Goal: Contribute content: Add original content to the website for others to see

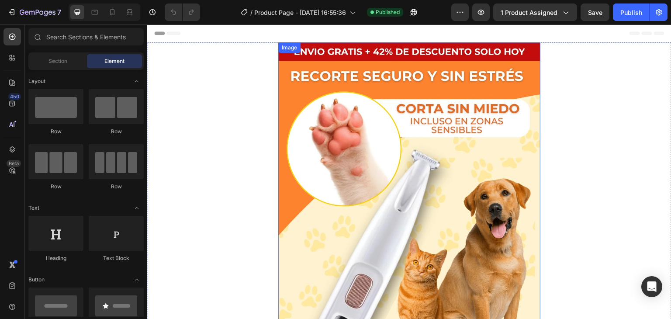
click at [328, 157] on img at bounding box center [409, 290] width 262 height 497
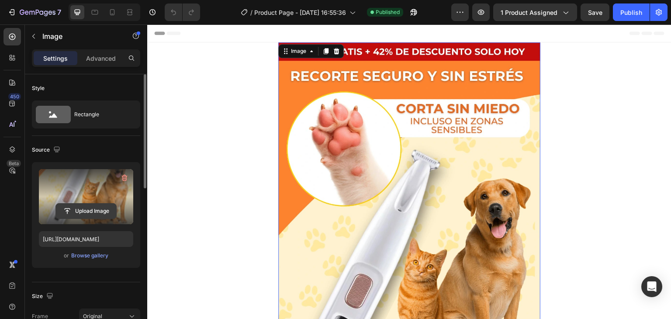
click at [97, 211] on input "file" at bounding box center [86, 211] width 60 height 15
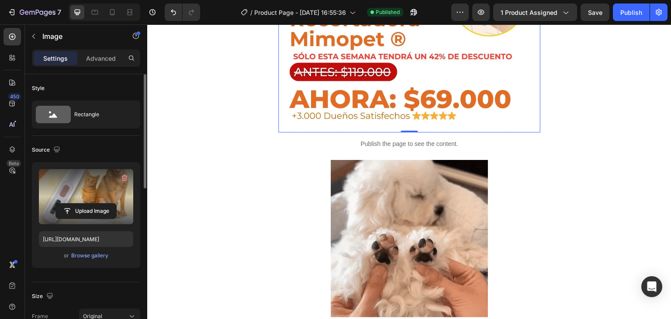
scroll to position [388, 0]
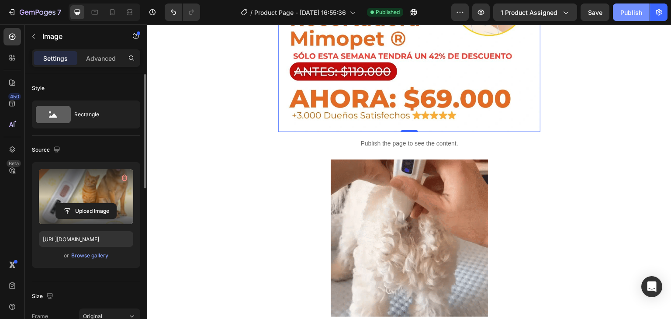
click at [628, 8] on div "Publish" at bounding box center [631, 12] width 22 height 9
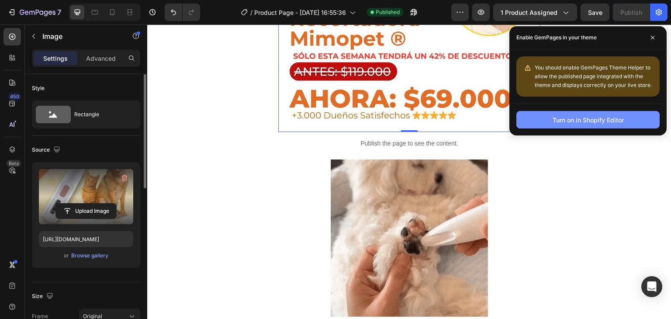
click at [600, 118] on div "Turn on in Shopify Editor" at bounding box center [588, 119] width 71 height 9
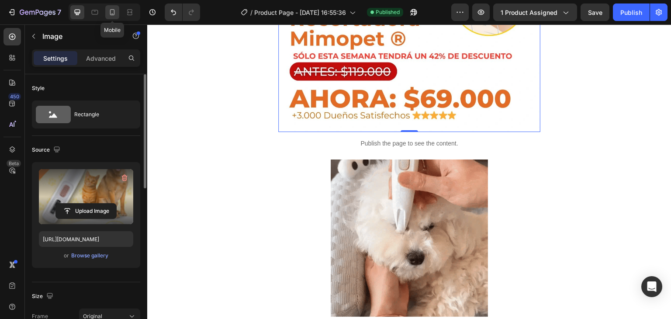
click at [109, 14] on icon at bounding box center [112, 12] width 9 height 9
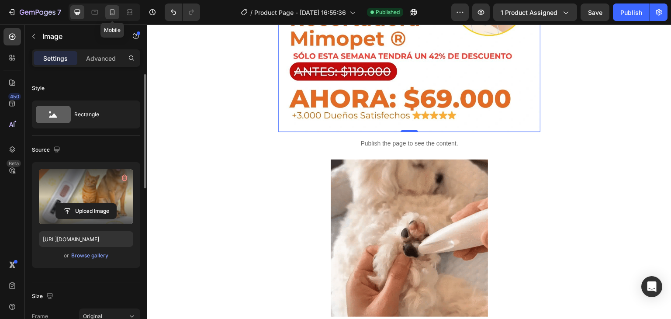
type input "[URL][DOMAIN_NAME]"
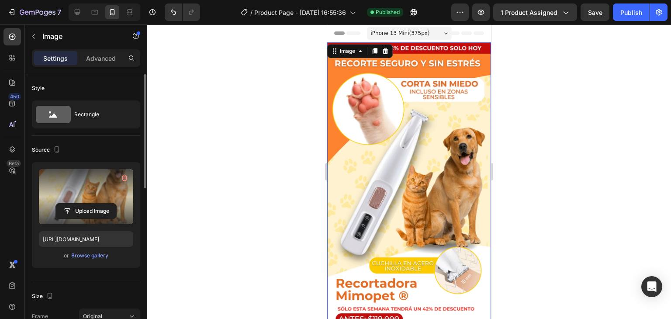
click at [549, 169] on div at bounding box center [409, 171] width 524 height 294
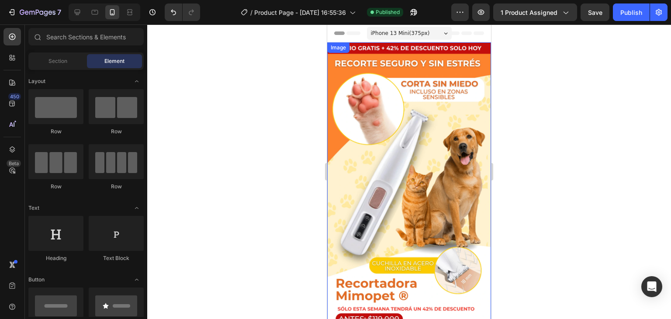
click at [450, 117] on img at bounding box center [409, 197] width 164 height 311
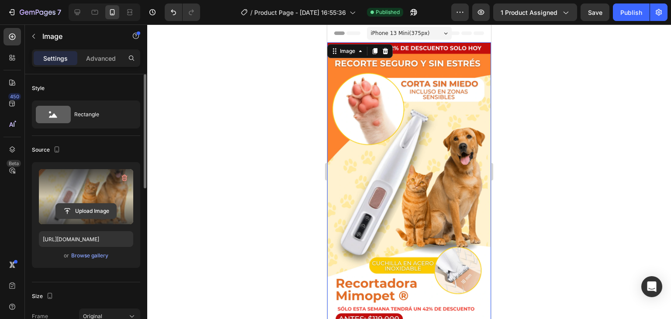
click at [90, 204] on input "file" at bounding box center [86, 211] width 60 height 15
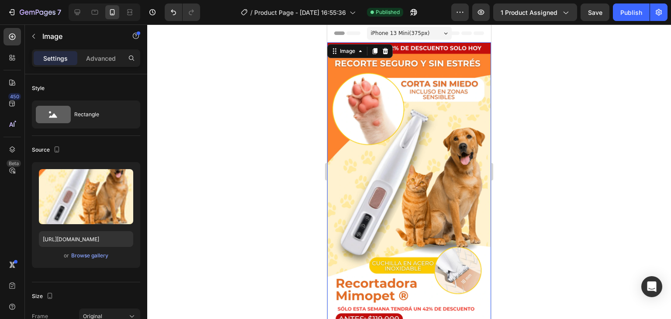
click at [426, 149] on img at bounding box center [409, 197] width 164 height 311
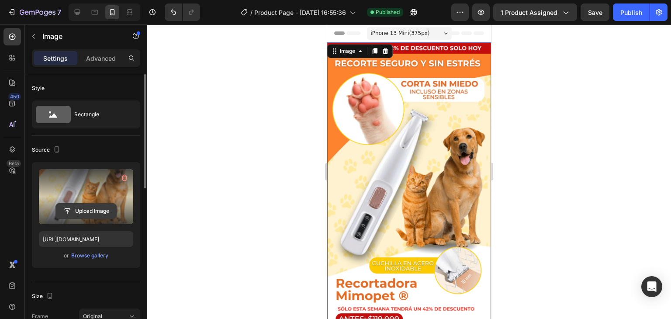
click at [96, 207] on input "file" at bounding box center [86, 211] width 60 height 15
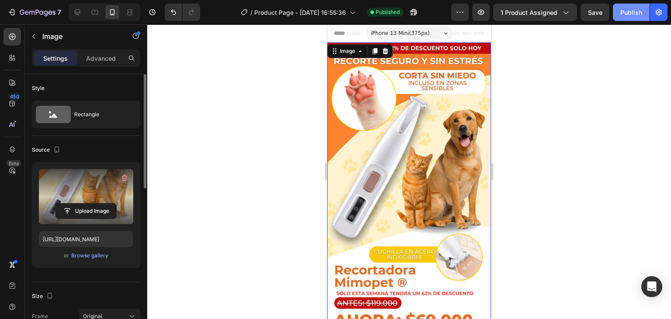
click at [632, 11] on div "Publish" at bounding box center [631, 12] width 22 height 9
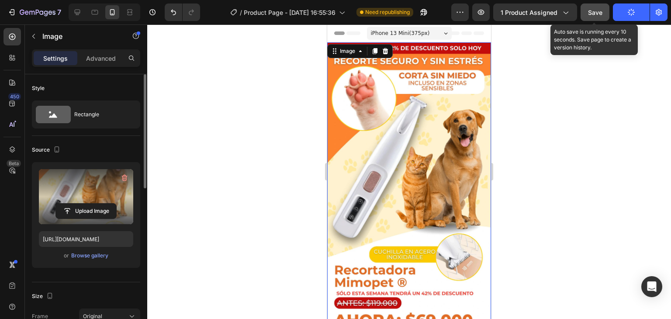
click at [592, 11] on span "Save" at bounding box center [595, 12] width 14 height 7
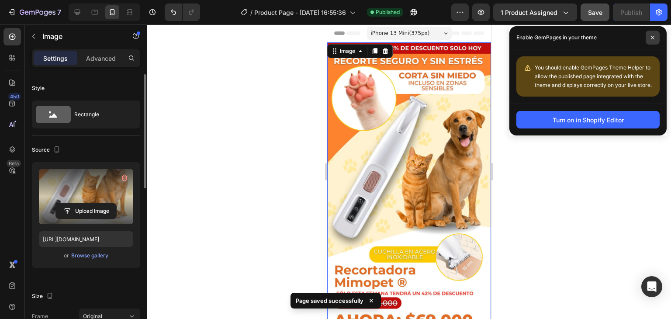
click at [653, 39] on icon at bounding box center [652, 37] width 4 height 4
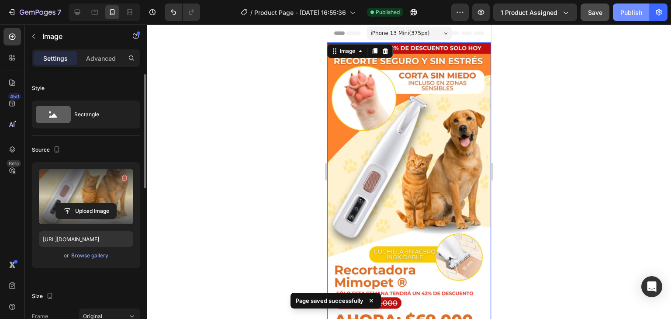
click at [627, 10] on div "Publish" at bounding box center [631, 12] width 22 height 9
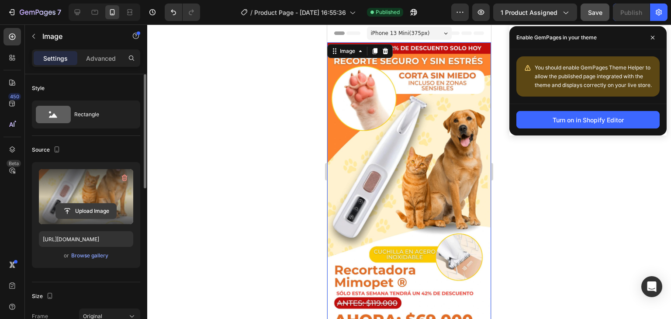
click at [84, 206] on input "file" at bounding box center [86, 211] width 60 height 15
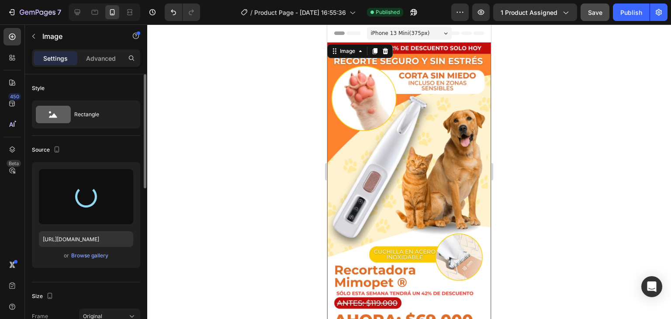
type input "[URL][DOMAIN_NAME]"
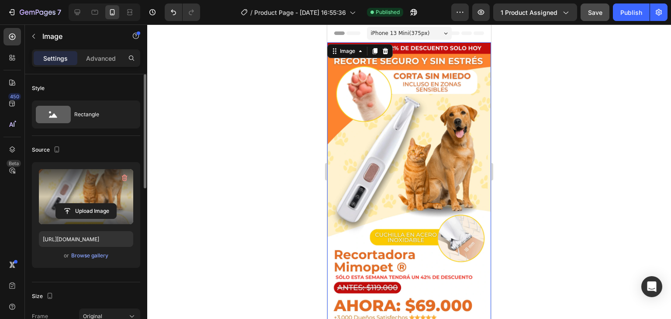
click at [567, 190] on div at bounding box center [409, 171] width 524 height 294
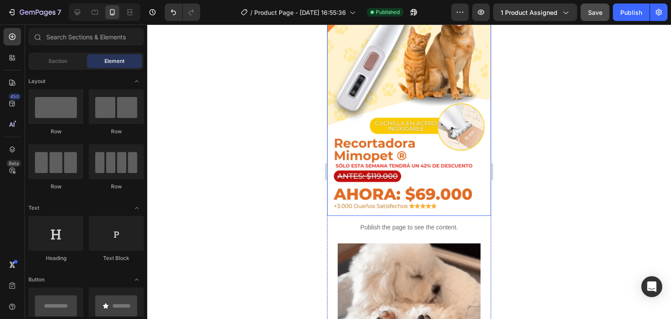
scroll to position [112, 0]
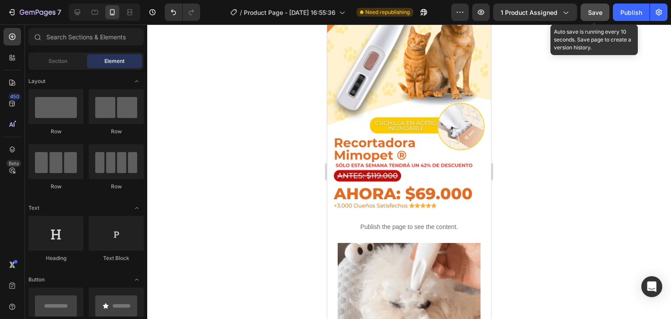
click at [593, 16] on div "Save" at bounding box center [595, 12] width 14 height 9
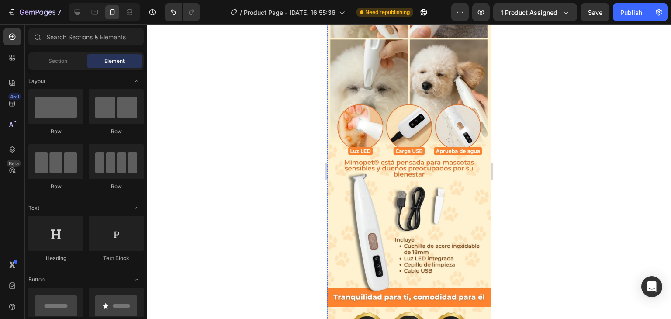
scroll to position [966, 0]
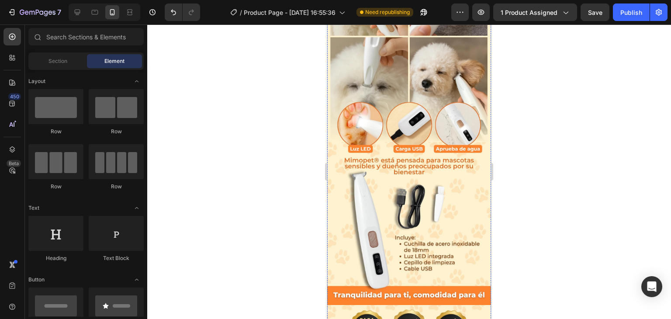
click at [398, 190] on img at bounding box center [409, 118] width 164 height 373
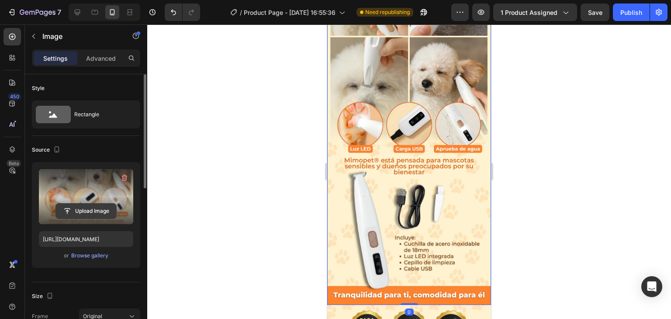
click at [91, 215] on input "file" at bounding box center [86, 211] width 60 height 15
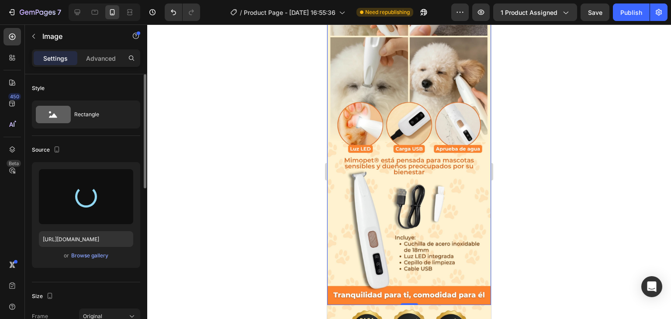
type input "[URL][DOMAIN_NAME]"
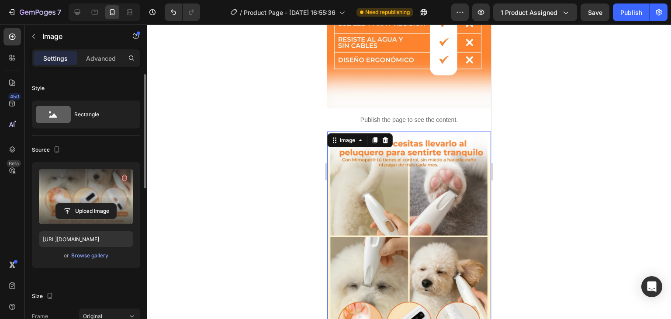
scroll to position [767, 0]
click at [549, 137] on div at bounding box center [409, 171] width 524 height 294
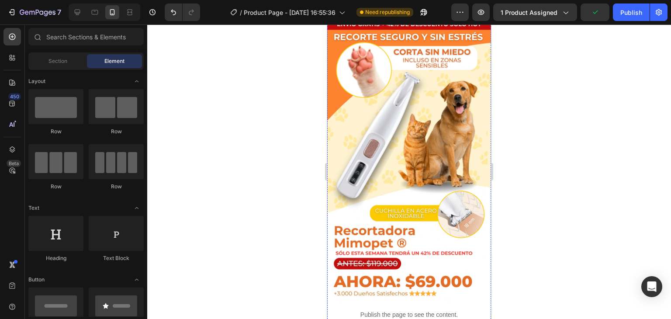
scroll to position [16, 0]
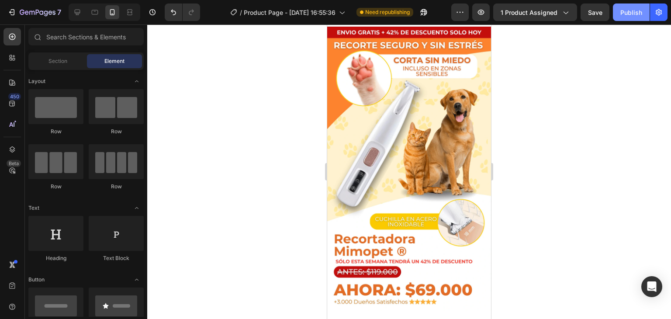
click at [627, 10] on div "Publish" at bounding box center [631, 12] width 22 height 9
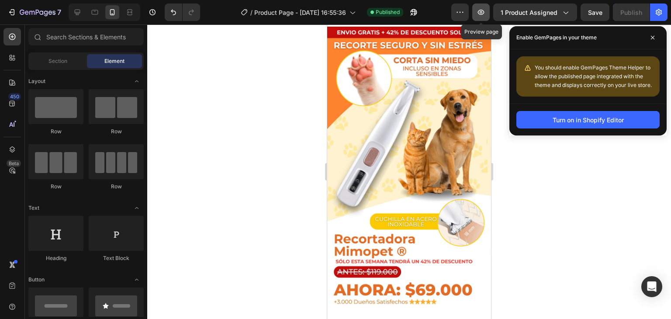
click at [478, 8] on icon "button" at bounding box center [481, 12] width 9 height 9
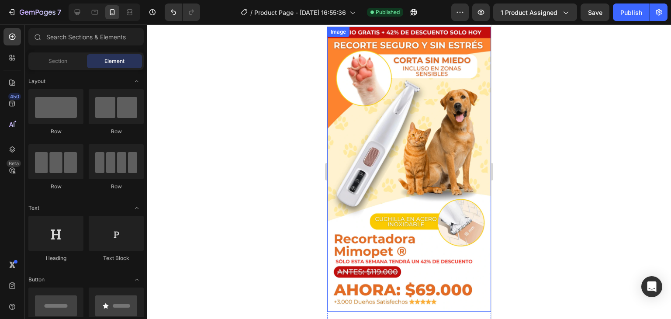
click at [384, 174] on img at bounding box center [409, 169] width 164 height 285
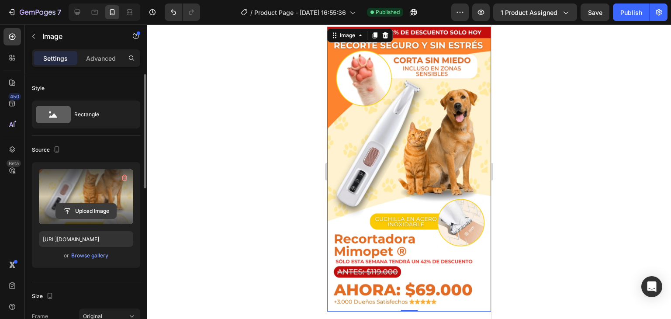
click at [76, 208] on input "file" at bounding box center [86, 211] width 60 height 15
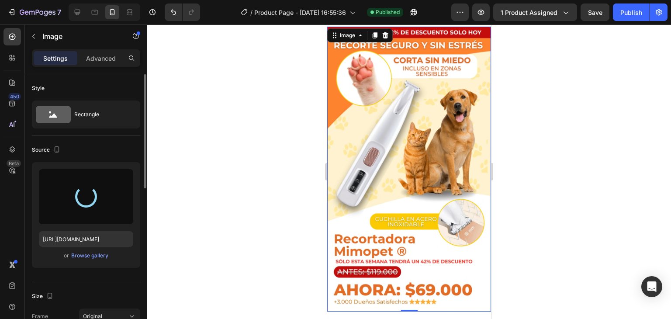
type input "[URL][DOMAIN_NAME]"
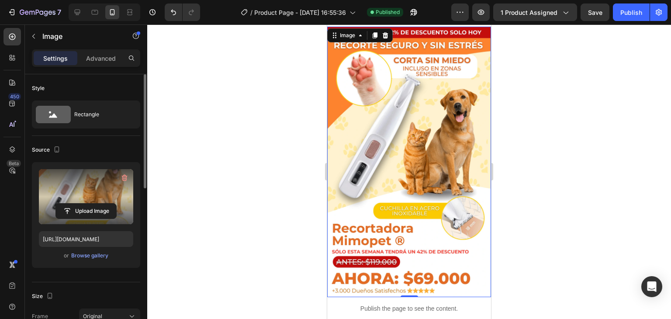
click at [558, 252] on div at bounding box center [409, 171] width 524 height 294
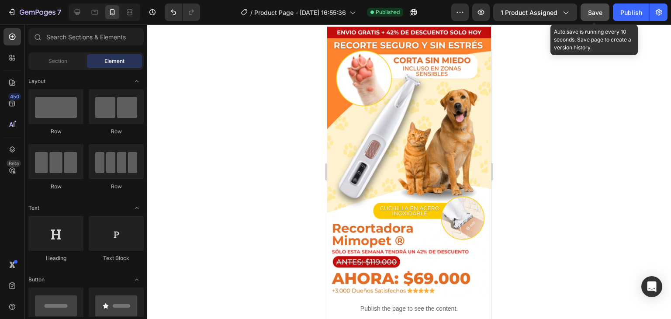
click at [601, 8] on div "Save" at bounding box center [595, 12] width 14 height 9
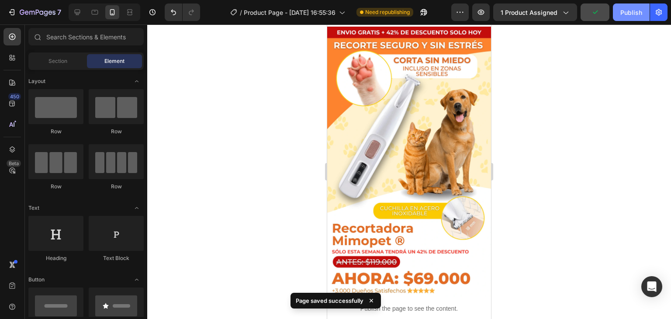
click at [627, 16] on div "Publish" at bounding box center [631, 12] width 22 height 9
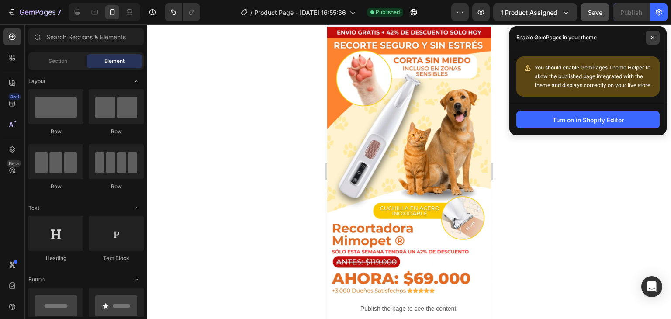
click at [655, 35] on span at bounding box center [653, 38] width 14 height 14
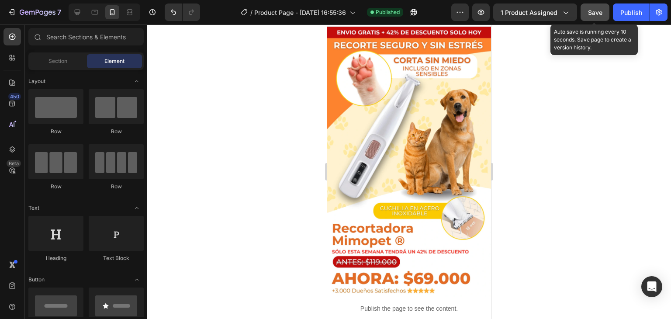
click at [599, 12] on span "Save" at bounding box center [595, 12] width 14 height 7
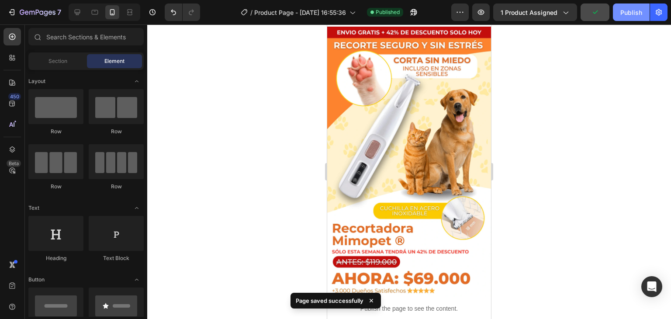
click at [633, 17] on button "Publish" at bounding box center [631, 11] width 37 height 17
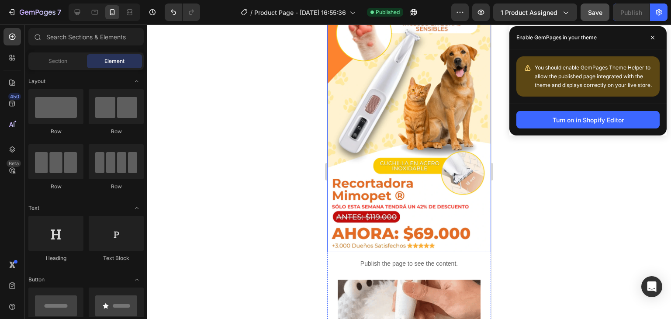
scroll to position [61, 0]
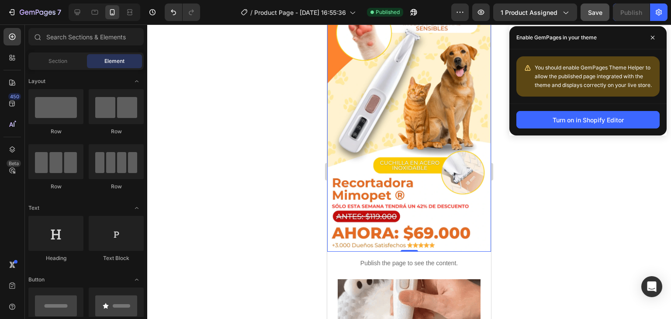
click at [469, 225] on img at bounding box center [409, 116] width 164 height 270
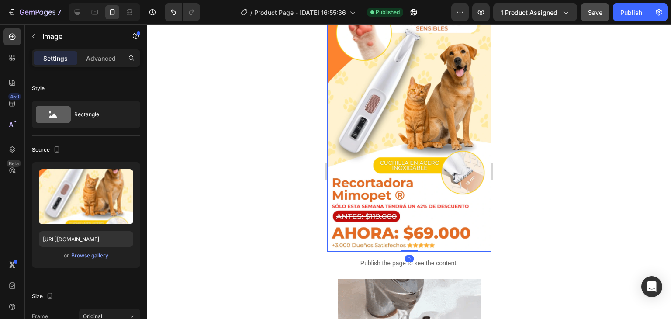
drag, startPoint x: 411, startPoint y: 238, endPoint x: 409, endPoint y: 232, distance: 5.8
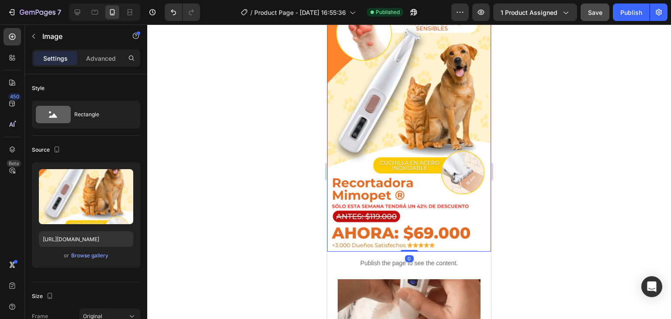
click at [409, 232] on div "Image 0" at bounding box center [409, 116] width 164 height 270
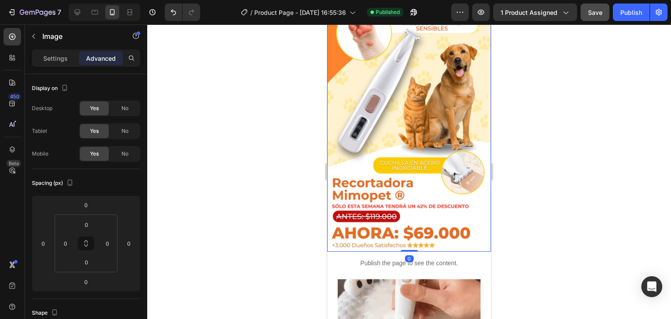
drag, startPoint x: 409, startPoint y: 238, endPoint x: 411, endPoint y: 230, distance: 8.0
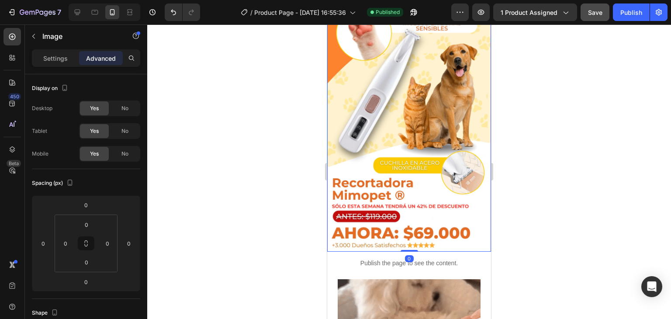
click at [411, 230] on div "Image 0" at bounding box center [409, 116] width 164 height 270
click at [539, 214] on div at bounding box center [409, 171] width 524 height 294
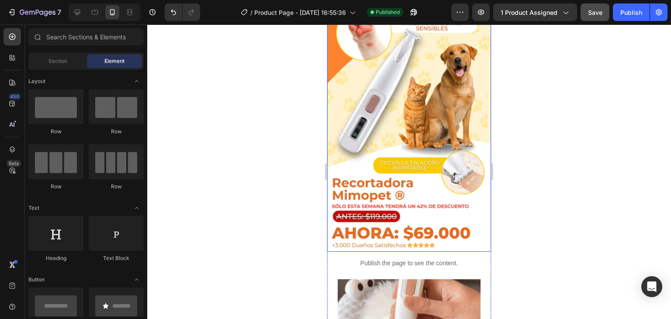
scroll to position [0, 0]
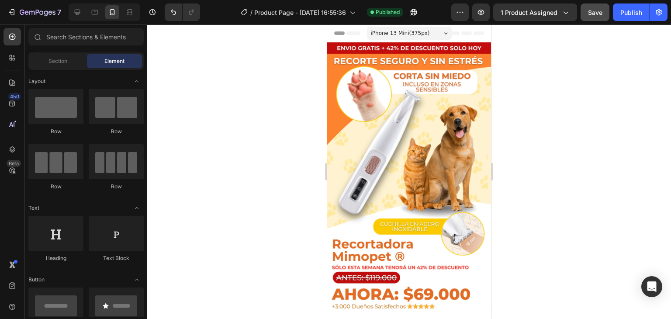
click at [432, 37] on div "iPhone 13 Mini ( 375 px)" at bounding box center [409, 33] width 85 height 13
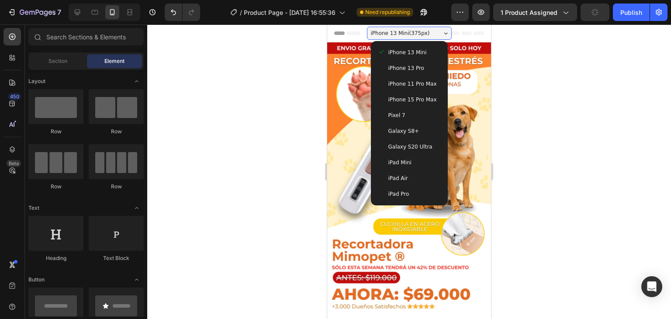
click at [419, 70] on div "iPhone 13 Pro" at bounding box center [409, 68] width 63 height 9
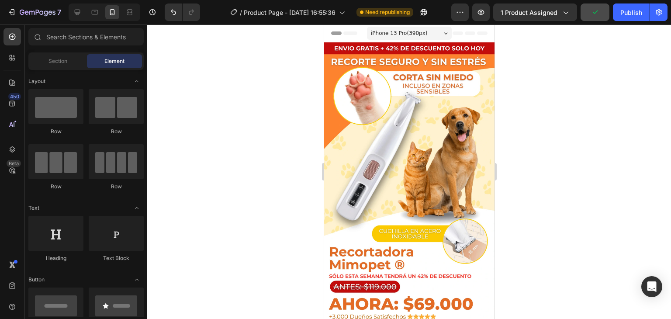
click at [432, 37] on div "iPhone 13 Pro ( 390 px)" at bounding box center [408, 33] width 85 height 13
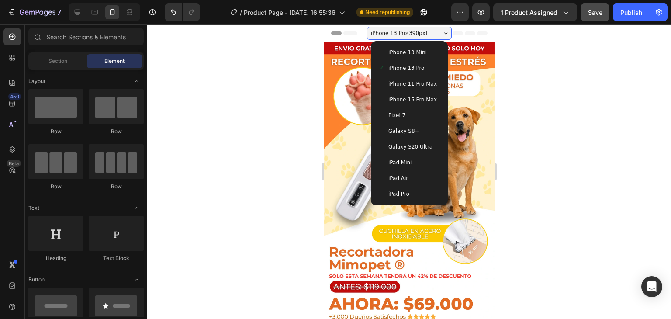
click at [415, 148] on span "Galaxy S20 Ultra" at bounding box center [410, 146] width 44 height 9
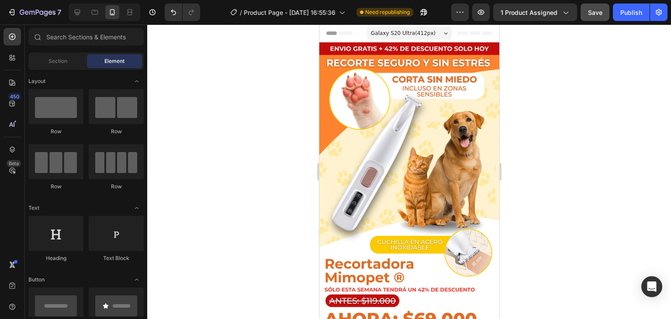
click at [425, 36] on div "Galaxy S20 Ultra ( 412 px)" at bounding box center [408, 33] width 85 height 13
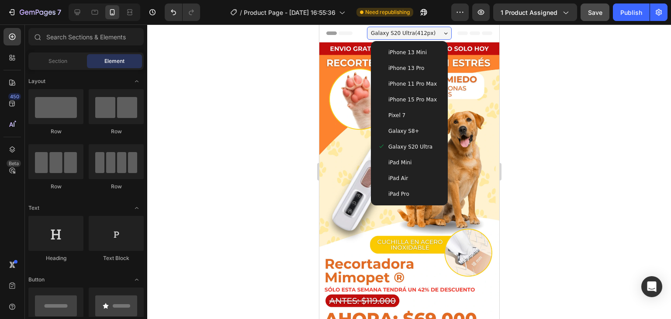
click at [416, 173] on div "iPad Air" at bounding box center [409, 178] width 70 height 16
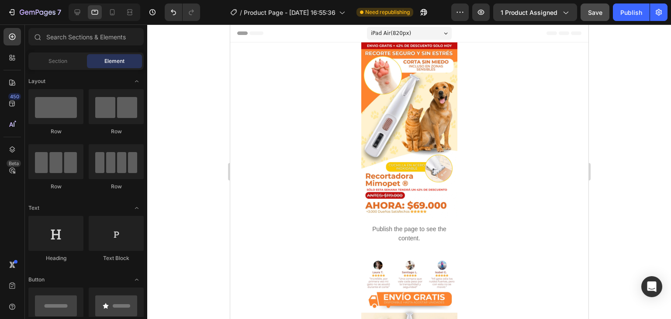
click at [422, 31] on div "iPad Air ( 820 px)" at bounding box center [408, 33] width 85 height 13
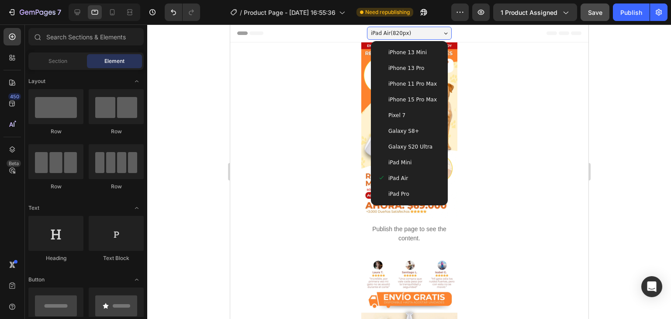
click at [407, 59] on div "iPhone 13 Mini" at bounding box center [409, 53] width 70 height 16
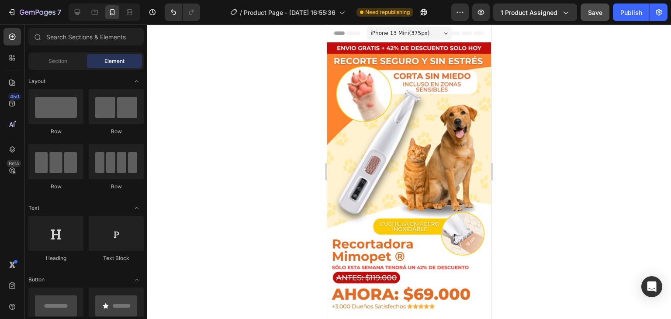
click at [573, 145] on div at bounding box center [409, 171] width 524 height 294
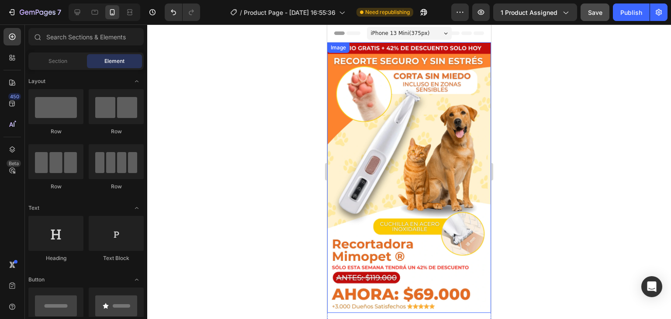
click at [379, 111] on img at bounding box center [409, 177] width 164 height 270
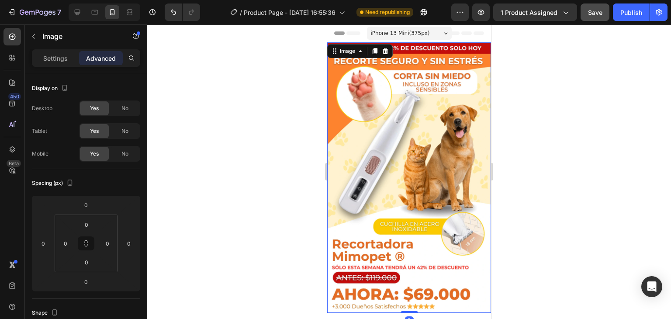
click at [419, 149] on img at bounding box center [409, 177] width 164 height 270
click at [401, 146] on img at bounding box center [409, 177] width 164 height 270
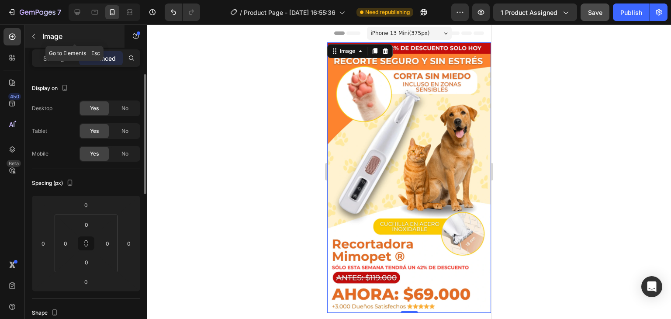
click at [35, 34] on icon "button" at bounding box center [33, 36] width 7 height 7
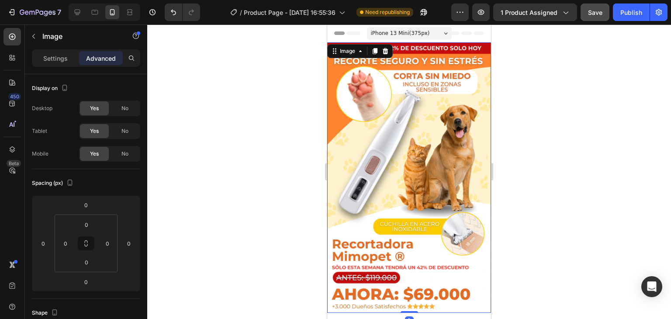
click at [355, 175] on img at bounding box center [409, 177] width 164 height 270
click at [61, 58] on p "Settings" at bounding box center [55, 58] width 24 height 9
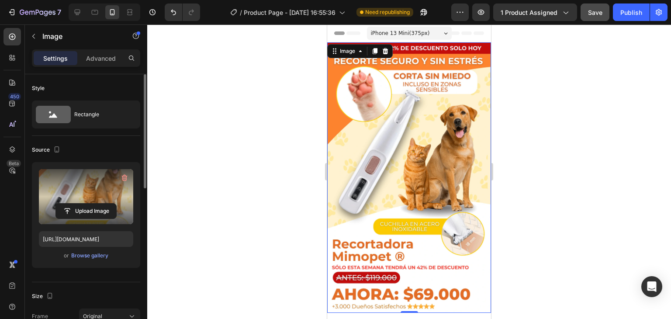
click at [86, 191] on label at bounding box center [86, 196] width 94 height 55
click at [86, 204] on input "file" at bounding box center [86, 211] width 60 height 15
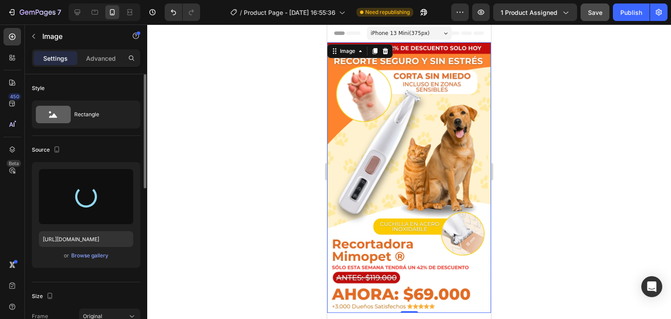
type input "[URL][DOMAIN_NAME]"
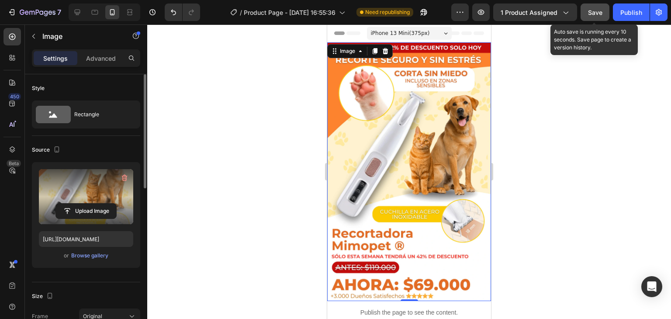
click at [586, 12] on button "Save" at bounding box center [595, 11] width 29 height 17
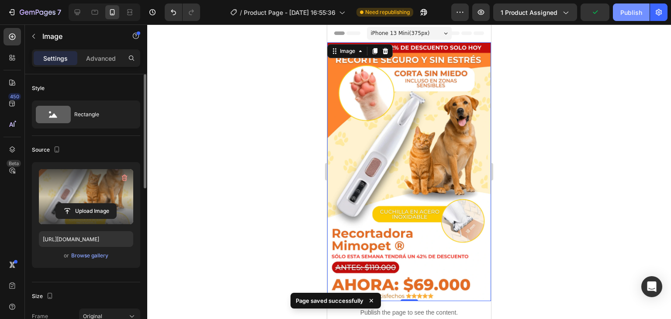
click at [635, 13] on div "Publish" at bounding box center [631, 12] width 22 height 9
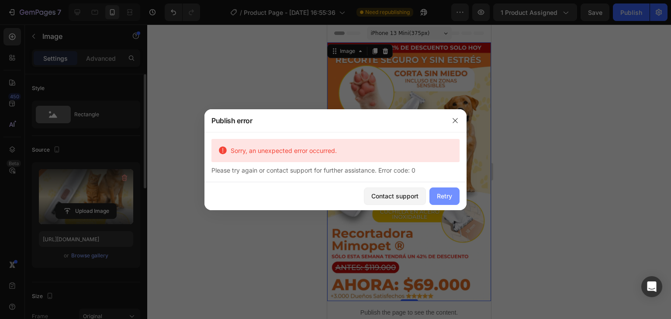
click at [449, 197] on div "Retry" at bounding box center [444, 195] width 15 height 9
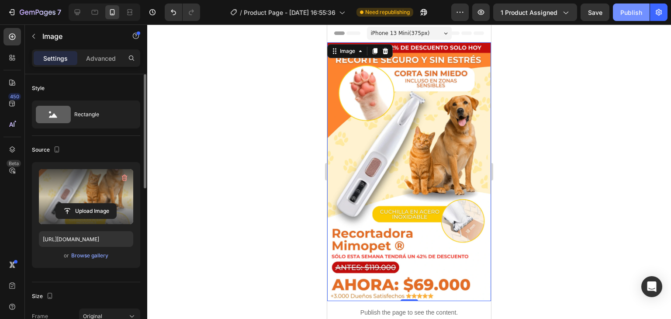
click at [626, 15] on div "Publish" at bounding box center [631, 12] width 22 height 9
